Goal: Information Seeking & Learning: Learn about a topic

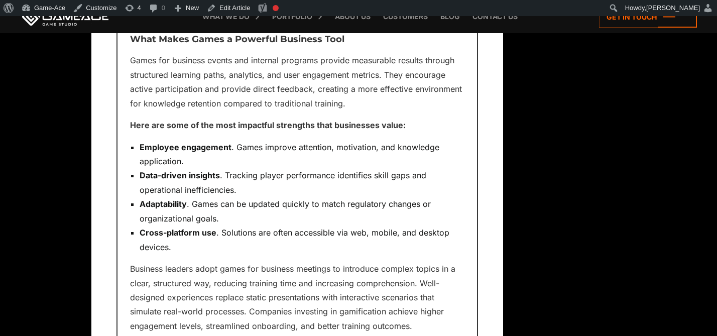
scroll to position [1116, 0]
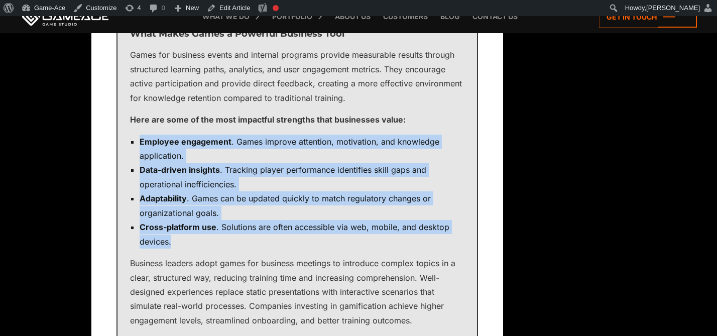
drag, startPoint x: 167, startPoint y: 241, endPoint x: 138, endPoint y: 142, distance: 103.6
click at [138, 142] on ul "Employee engagement . Games improve attention, motivation, and knowledge applic…" at bounding box center [297, 192] width 334 height 114
copy ul "Employee engagement . Games improve attention, motivation, and knowledge applic…"
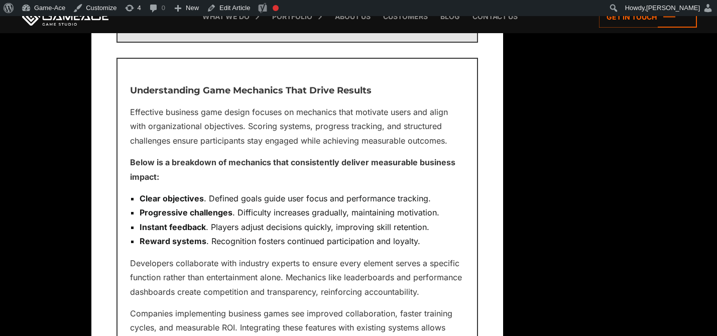
scroll to position [1427, 0]
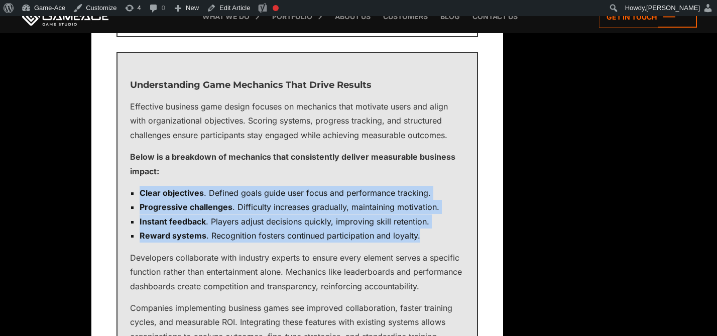
drag, startPoint x: 423, startPoint y: 236, endPoint x: 139, endPoint y: 195, distance: 286.6
click at [139, 195] on ul "Clear objectives . Defined goals guide user focus and performance tracking. Pro…" at bounding box center [297, 214] width 334 height 57
copy ul "Clear objectives . Defined goals guide user focus and performance tracking. Pro…"
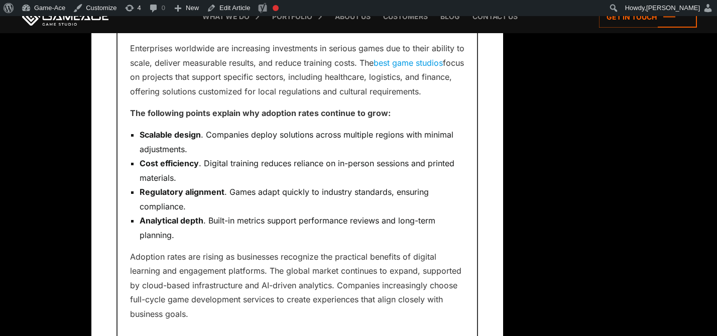
scroll to position [1831, 0]
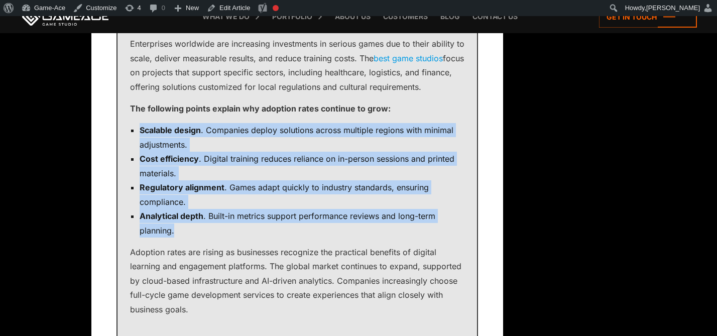
drag, startPoint x: 179, startPoint y: 229, endPoint x: 128, endPoint y: 129, distance: 112.7
click at [128, 129] on div "Global Market Adoption and Business Impact Enterprises worldwide are increasing…" at bounding box center [297, 163] width 362 height 347
copy ul "Scalable design . Companies deploy solutions across multiple regions with minim…"
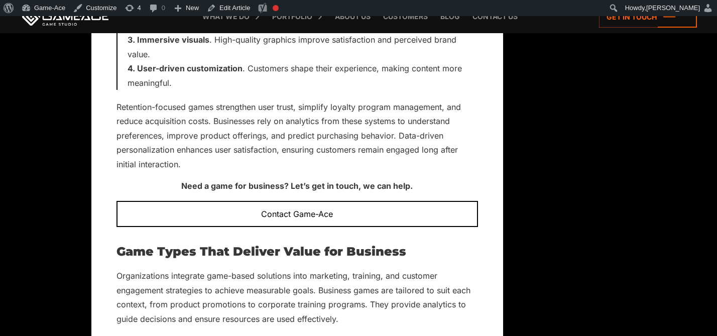
scroll to position [3415, 0]
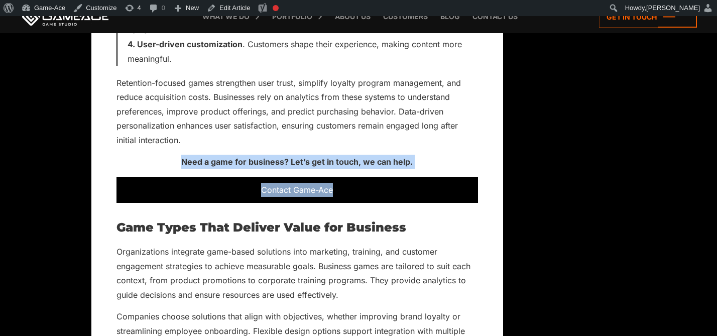
drag, startPoint x: 175, startPoint y: 161, endPoint x: 361, endPoint y: 192, distance: 188.5
copy div "Need a game for business? Let’s get in touch, we can help. Contact Game-Ace"
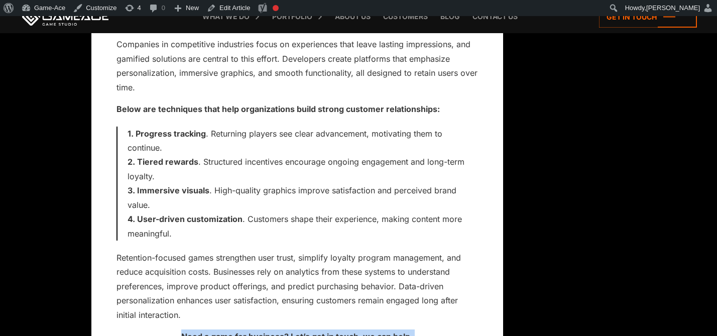
scroll to position [3233, 0]
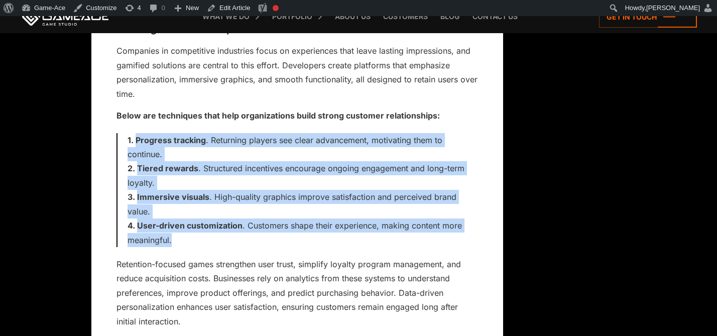
drag, startPoint x: 174, startPoint y: 243, endPoint x: 124, endPoint y: 142, distance: 112.1
click at [124, 142] on div "Progress tracking . Returning players see clear advancement, motivating them to…" at bounding box center [297, 190] width 362 height 114
copy ol "Progress tracking . Returning players see clear advancement, motivating them to…"
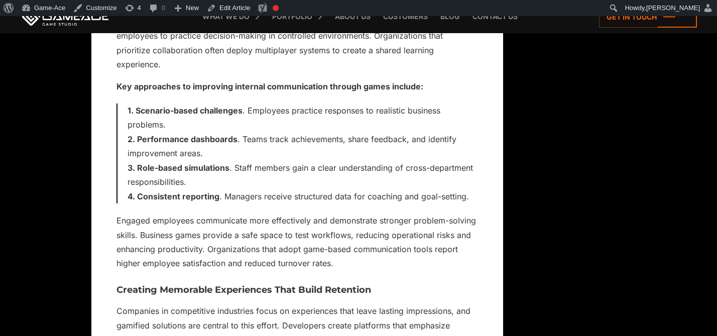
scroll to position [2962, 0]
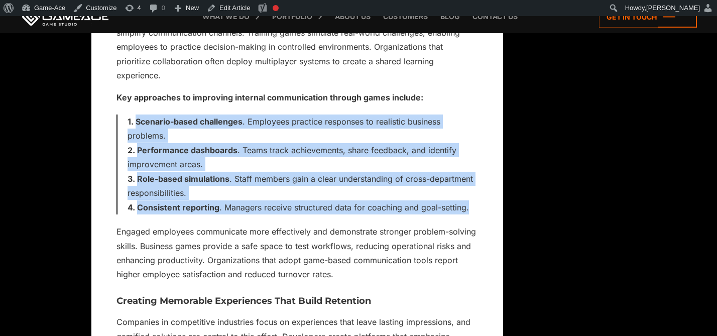
drag, startPoint x: 479, startPoint y: 208, endPoint x: 122, endPoint y: 118, distance: 368.4
copy ol "Scenario-based challenges . Employees practice responses to realistic business …"
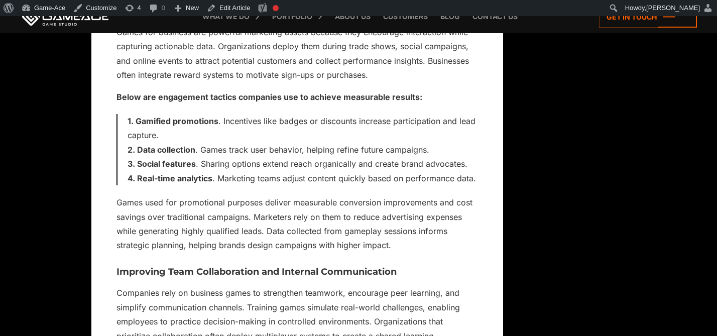
scroll to position [2678, 0]
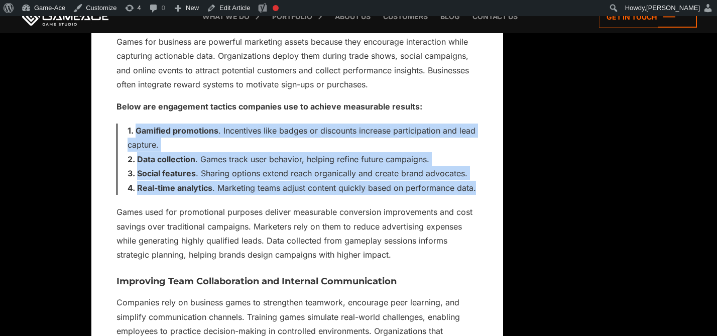
drag, startPoint x: 480, startPoint y: 189, endPoint x: 105, endPoint y: 136, distance: 377.9
copy ol "Gamified promotions . Incentives like badges or discounts increase participatio…"
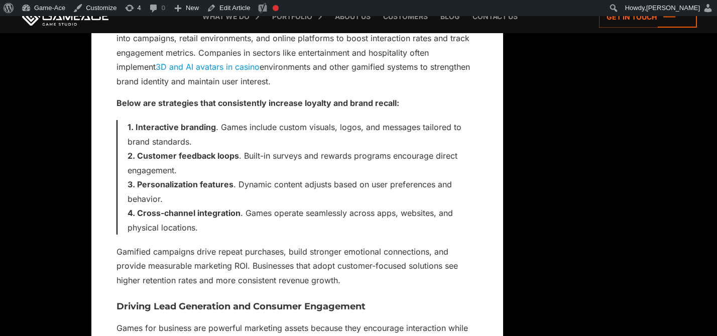
scroll to position [2388, 0]
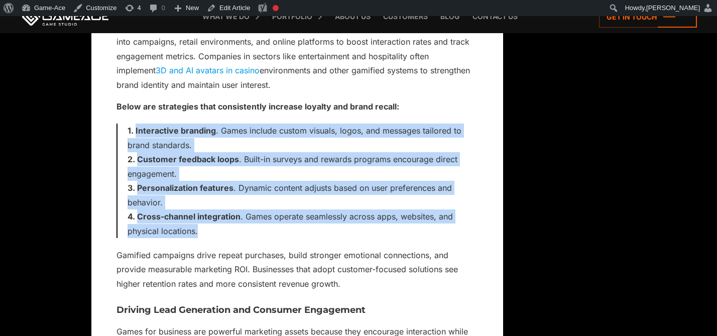
drag, startPoint x: 197, startPoint y: 231, endPoint x: 127, endPoint y: 132, distance: 121.8
click at [128, 132] on ol "Interactive branding . Games include custom visuals, logos, and messages tailor…" at bounding box center [303, 181] width 350 height 114
copy ol "Interactive branding . Games include custom visuals, logos, and messages tailor…"
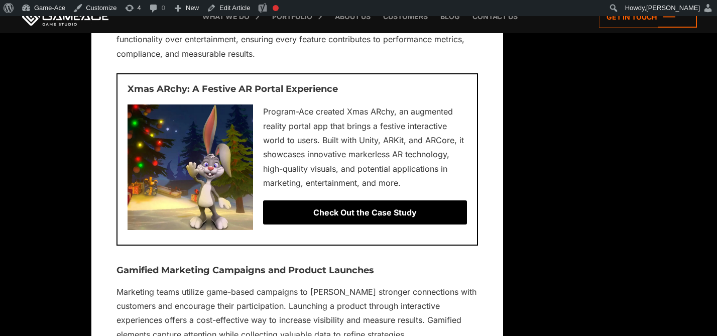
scroll to position [3732, 0]
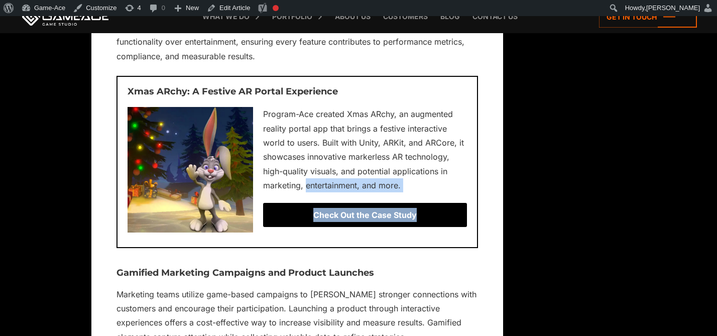
drag, startPoint x: 306, startPoint y: 183, endPoint x: 427, endPoint y: 217, distance: 125.6
click at [427, 217] on div "Xmas ARchy: A Festive AR Portal Experience Program-Ace created Xmas ARchy, an a…" at bounding box center [297, 162] width 362 height 172
copy div "entertainment, and more. Check Out the Case Study"
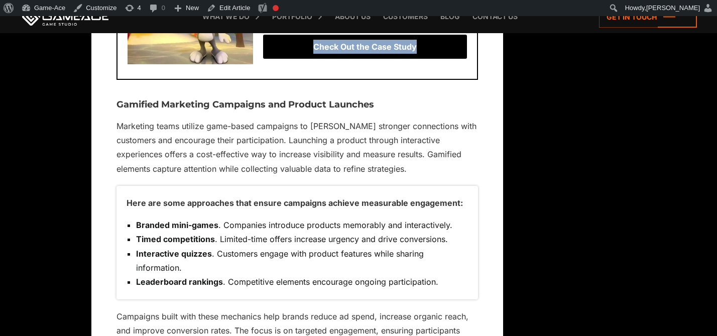
scroll to position [3901, 0]
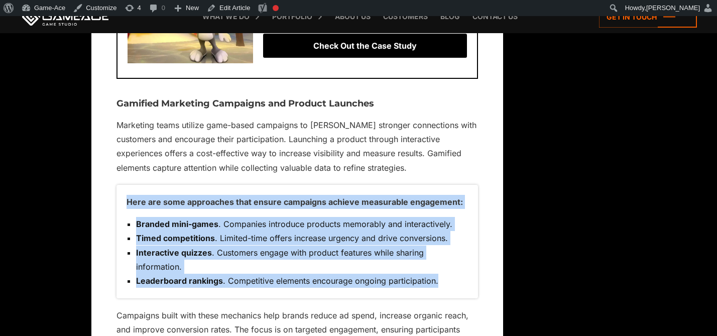
drag, startPoint x: 442, startPoint y: 281, endPoint x: 124, endPoint y: 202, distance: 328.6
click at [124, 201] on div "Here are some approaches that ensure campaigns achieve measurable engagement: B…" at bounding box center [297, 241] width 362 height 113
copy div "Here are some approaches that ensure campaigns achieve measurable engagement: B…"
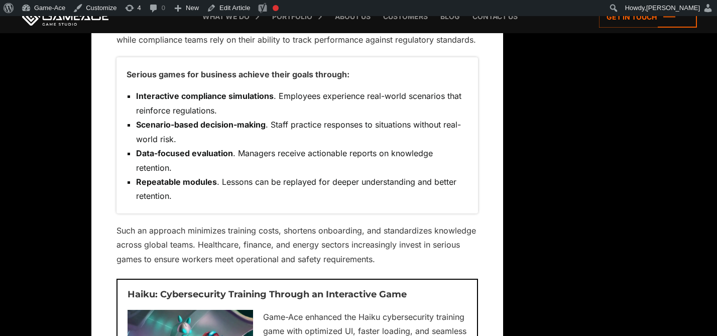
scroll to position [4313, 0]
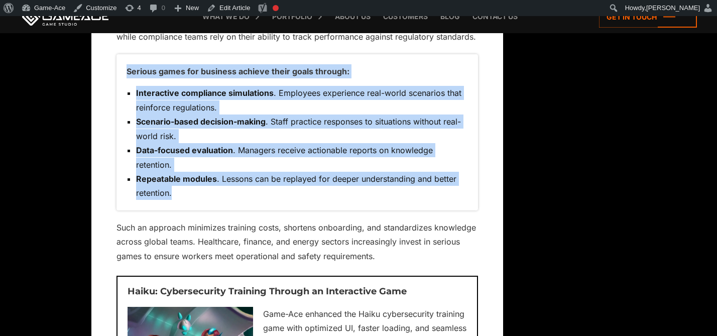
drag, startPoint x: 187, startPoint y: 197, endPoint x: 124, endPoint y: 62, distance: 148.9
click at [124, 62] on div "Serious games for business achieve their goals through: Interactive compliance …" at bounding box center [297, 132] width 362 height 156
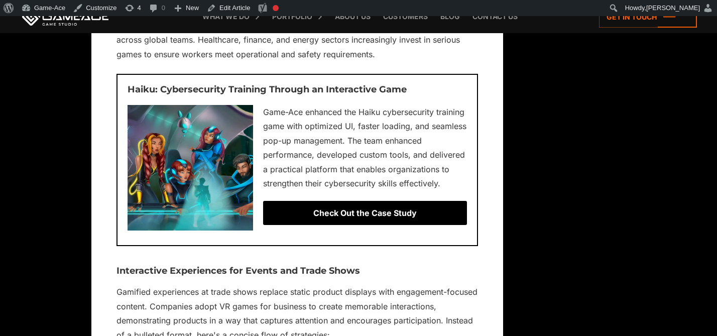
scroll to position [4532, 0]
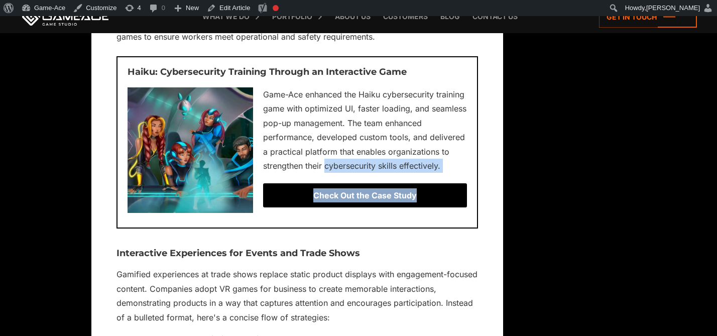
drag, startPoint x: 326, startPoint y: 167, endPoint x: 437, endPoint y: 195, distance: 114.0
click at [437, 195] on div "Haiku: Cybersecurity Training Through an Interactive Game Game-Ace enhanced the…" at bounding box center [297, 142] width 362 height 172
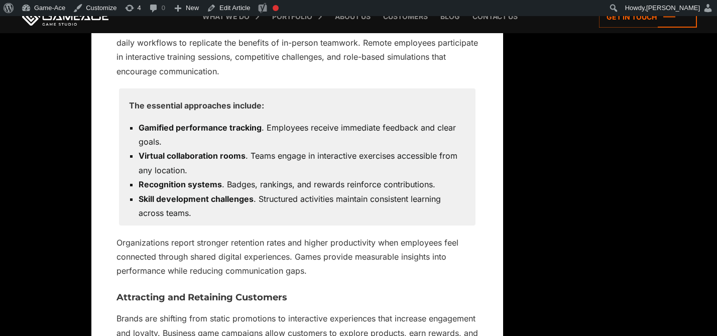
scroll to position [5693, 0]
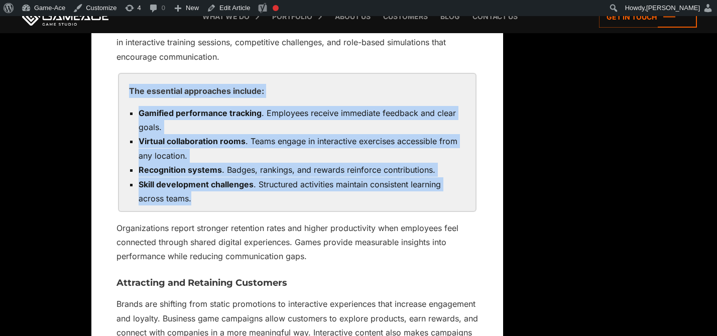
drag, startPoint x: 196, startPoint y: 199, endPoint x: 128, endPoint y: 94, distance: 124.5
click at [128, 94] on div "The essential approaches include: Gamified performance tracking . Employees rec…" at bounding box center [297, 142] width 357 height 137
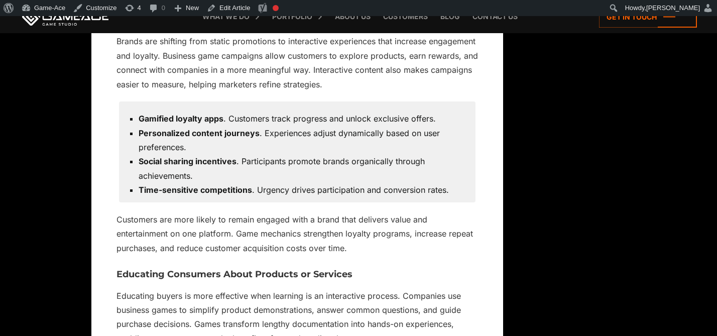
scroll to position [5960, 0]
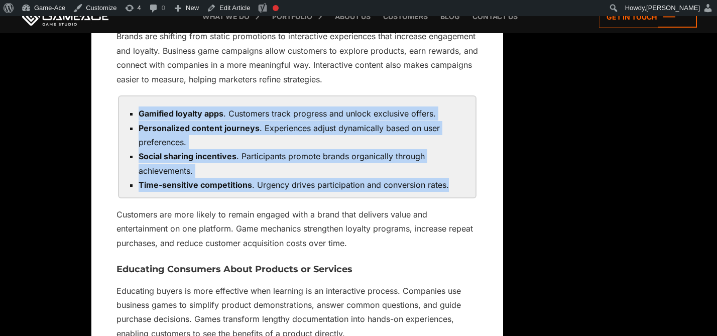
drag, startPoint x: 460, startPoint y: 186, endPoint x: 139, endPoint y: 118, distance: 328.5
click at [139, 118] on ul "Gamified loyalty apps . Customers track progress and unlock exclusive offers. P…" at bounding box center [297, 149] width 336 height 86
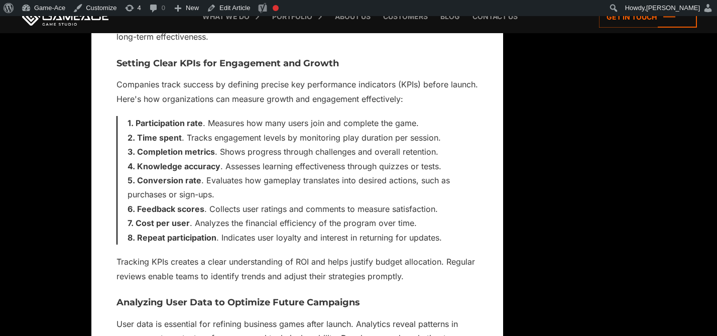
scroll to position [8098, 0]
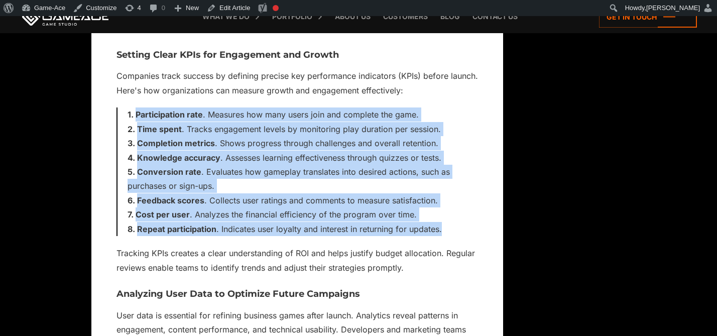
drag, startPoint x: 445, startPoint y: 232, endPoint x: 136, endPoint y: 116, distance: 329.7
click at [136, 116] on ol "Participation rate . Measures how many users join and complete the game. Time s…" at bounding box center [303, 171] width 350 height 129
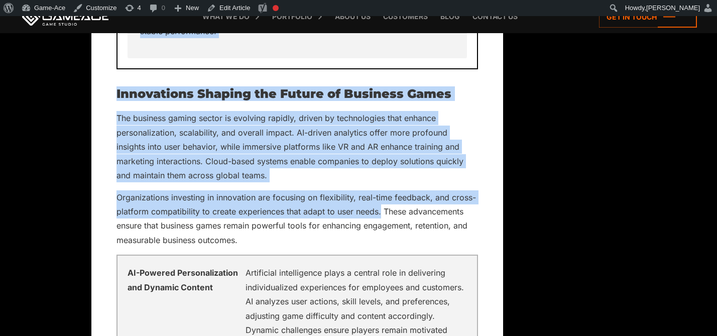
scroll to position [9858, 0]
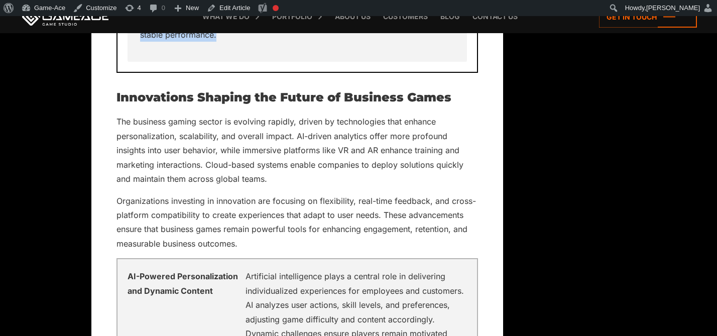
drag, startPoint x: 130, startPoint y: 91, endPoint x: 447, endPoint y: 53, distance: 319.6
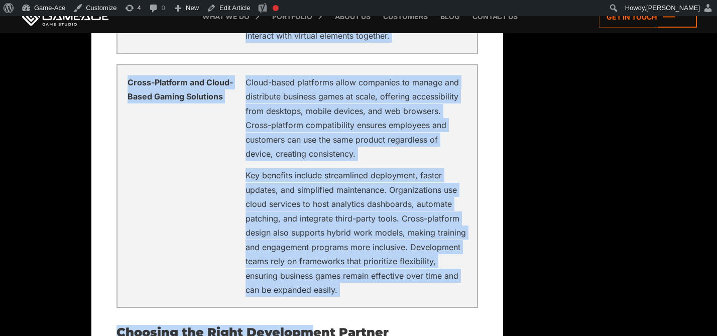
scroll to position [10592, 0]
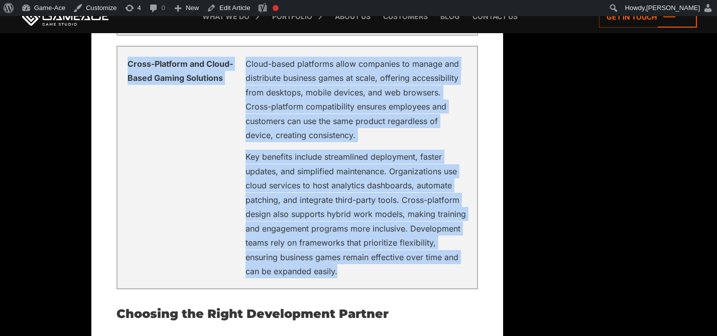
drag, startPoint x: 127, startPoint y: 195, endPoint x: 338, endPoint y: 271, distance: 224.6
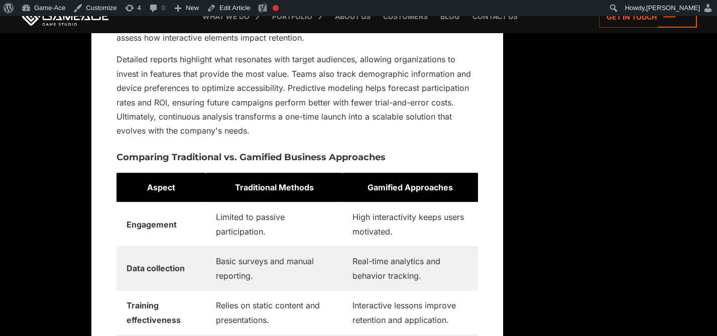
scroll to position [8423, 0]
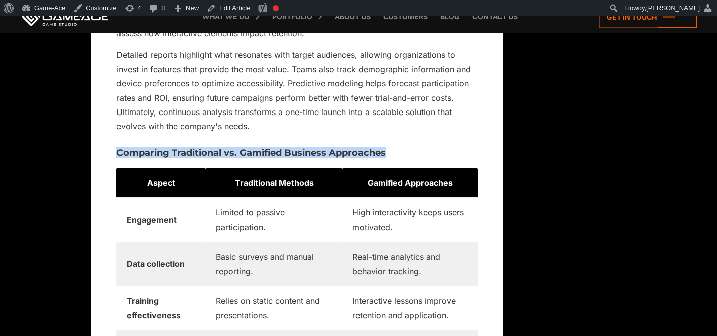
drag, startPoint x: 396, startPoint y: 153, endPoint x: 95, endPoint y: 153, distance: 301.3
